Goal: Task Accomplishment & Management: Complete application form

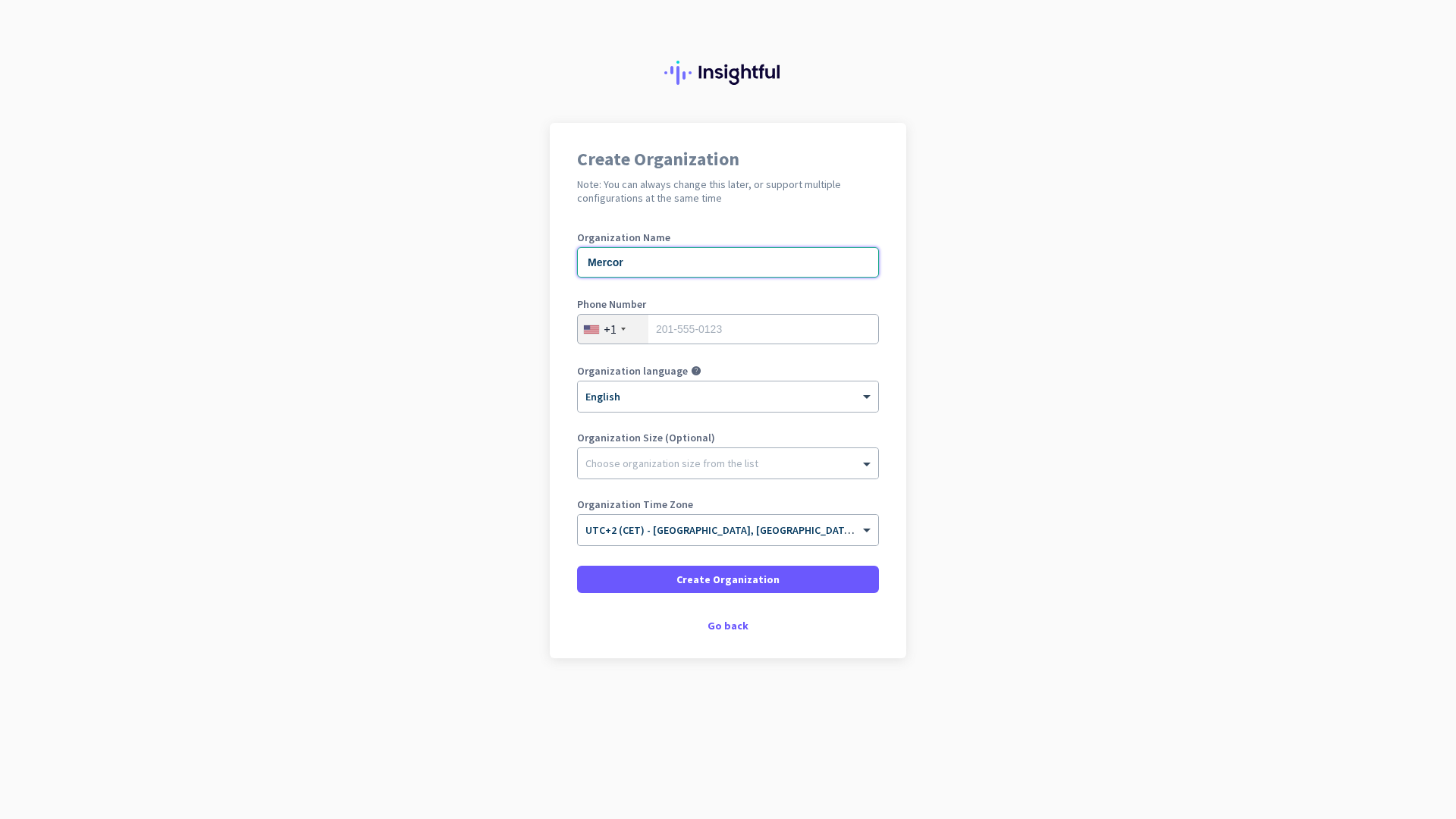
type input "Mercor"
type input "3096432959"
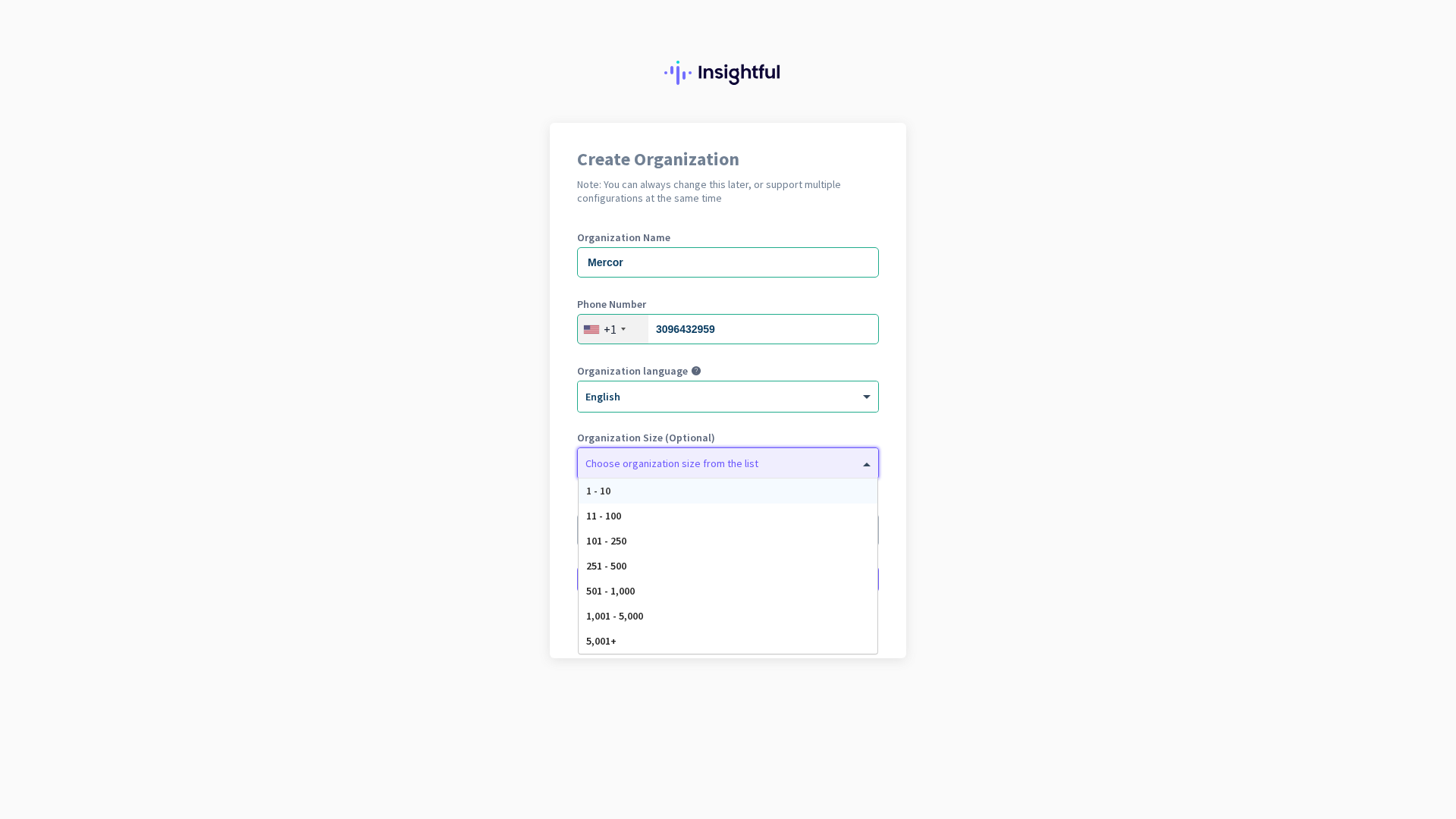
click at [690, 458] on div at bounding box center [728, 459] width 300 height 15
click at [635, 636] on div "5,001+" at bounding box center [728, 641] width 299 height 25
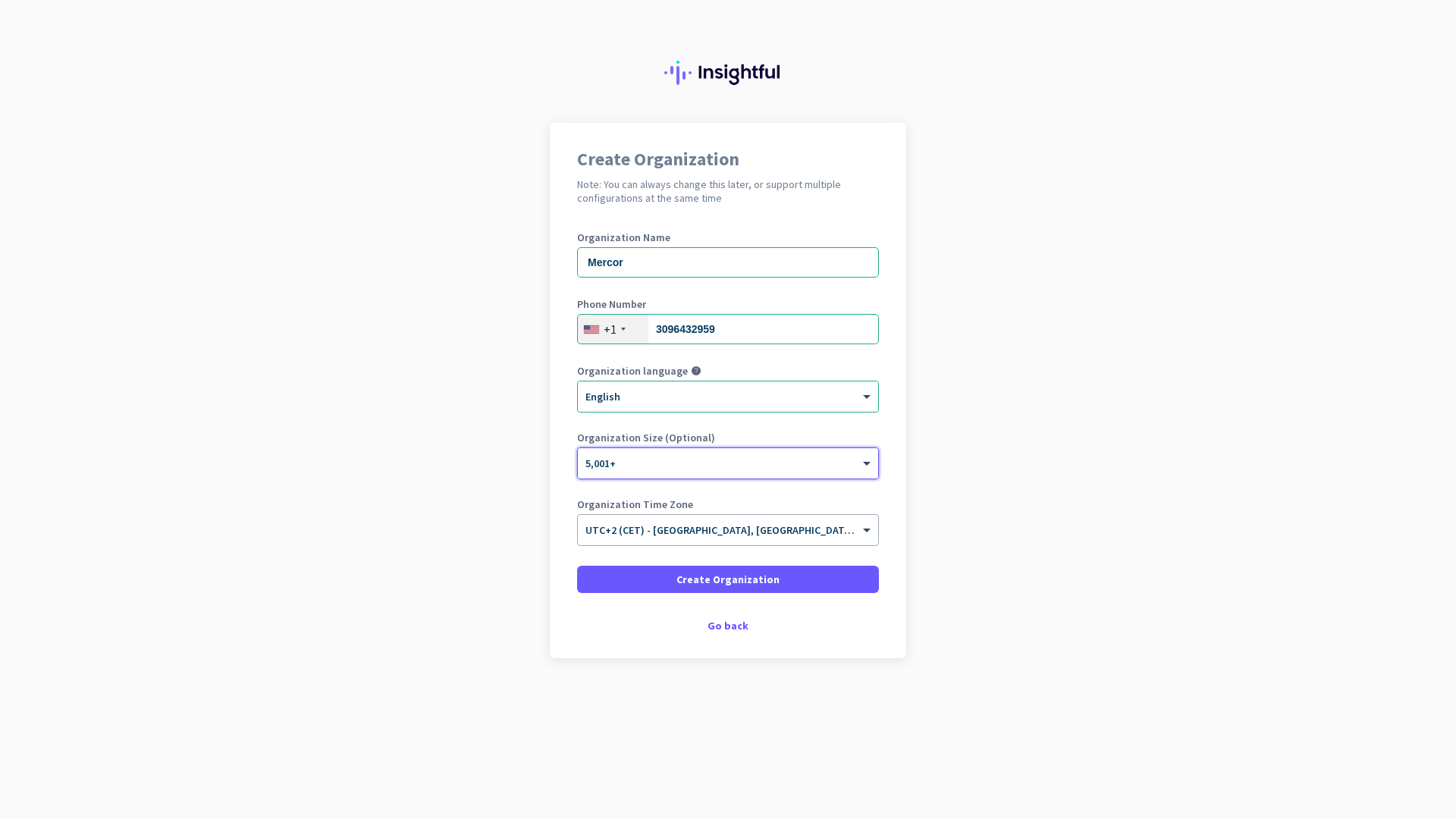
click at [700, 537] on div "× UTC+2 (CET) - [GEOGRAPHIC_DATA], [GEOGRAPHIC_DATA], [GEOGRAPHIC_DATA], [GEOGR…" at bounding box center [728, 529] width 300 height 30
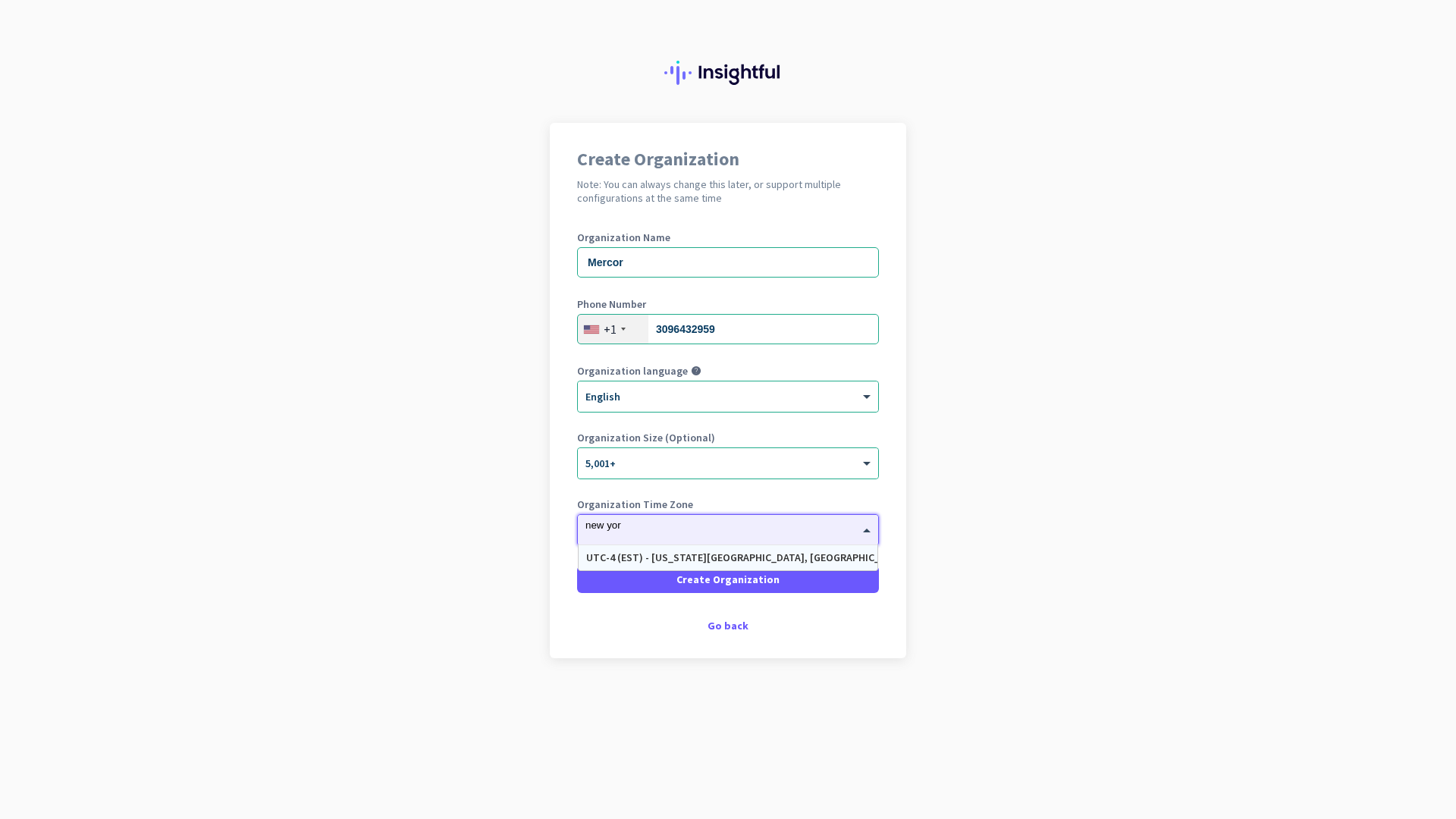
type input "[US_STATE]"
click at [706, 551] on div "UTC-4 (EST) - [US_STATE][GEOGRAPHIC_DATA], [GEOGRAPHIC_DATA], [GEOGRAPHIC_DATA]…" at bounding box center [728, 558] width 284 height 13
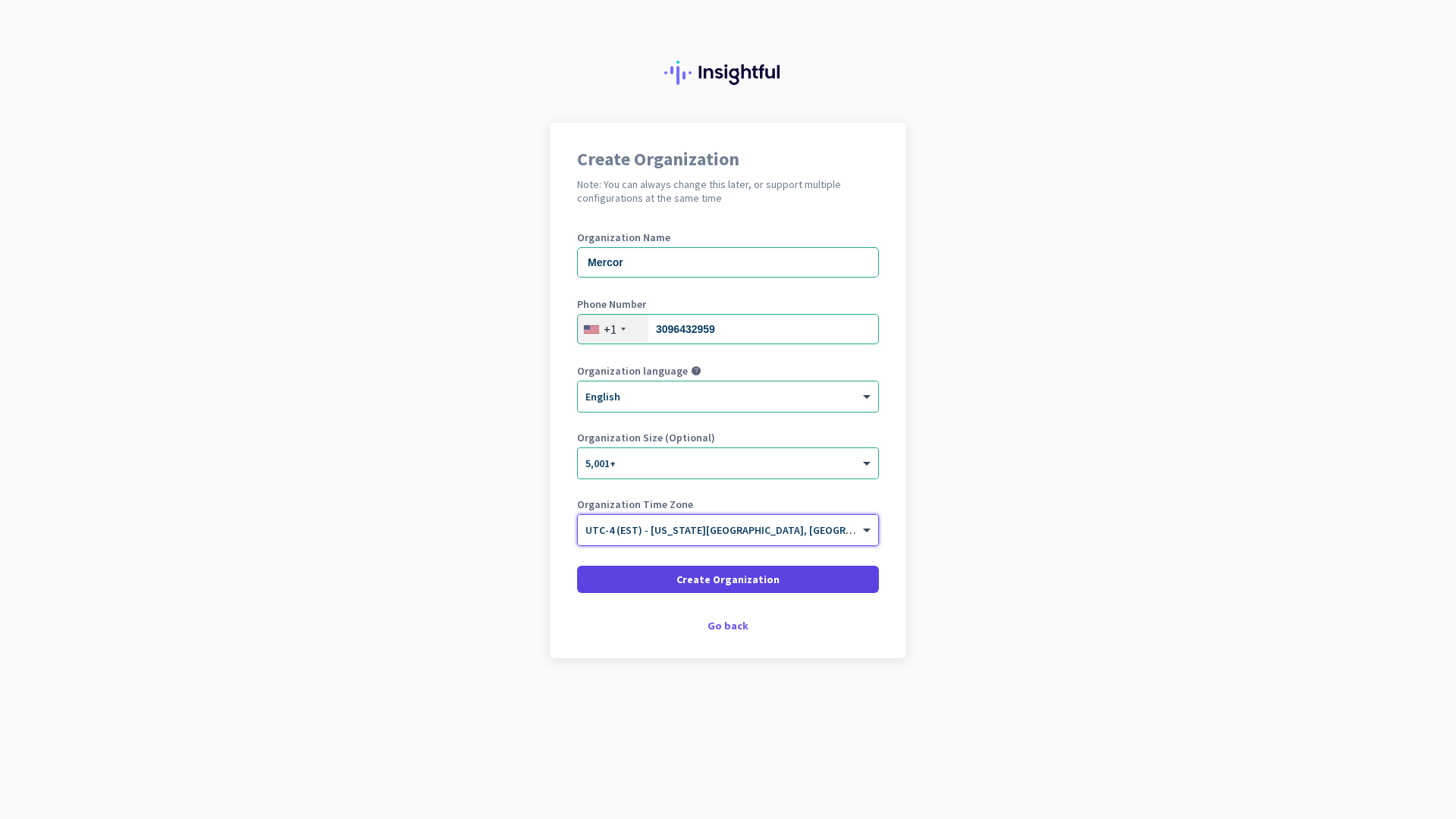
click at [705, 574] on span "Create Organization" at bounding box center [728, 579] width 103 height 15
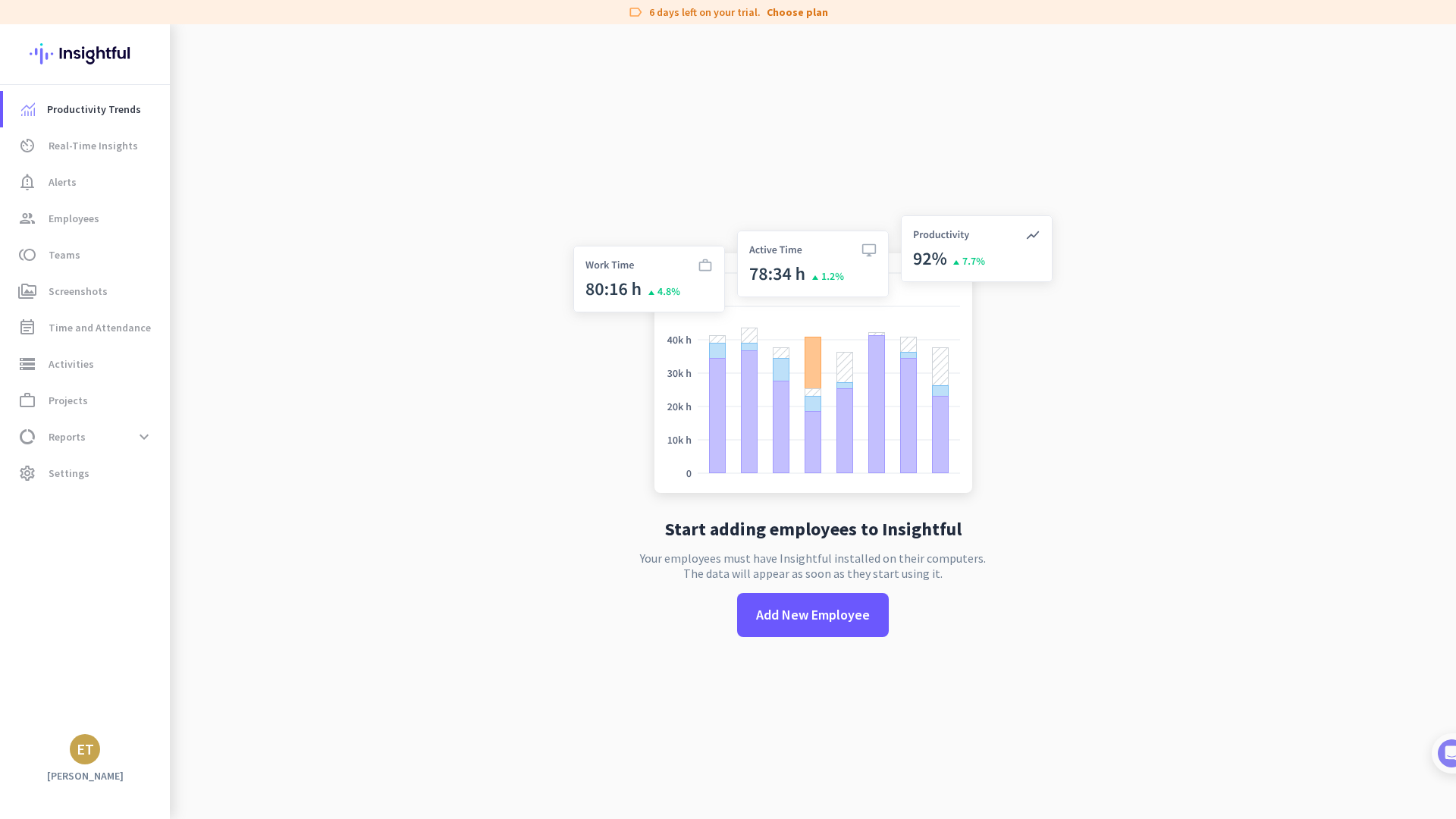
click at [87, 67] on img at bounding box center [85, 53] width 111 height 59
click at [89, 760] on div "ET" at bounding box center [84, 749] width 30 height 30
click at [128, 720] on span "Sign out" at bounding box center [166, 720] width 92 height 14
